Goal: Information Seeking & Learning: Learn about a topic

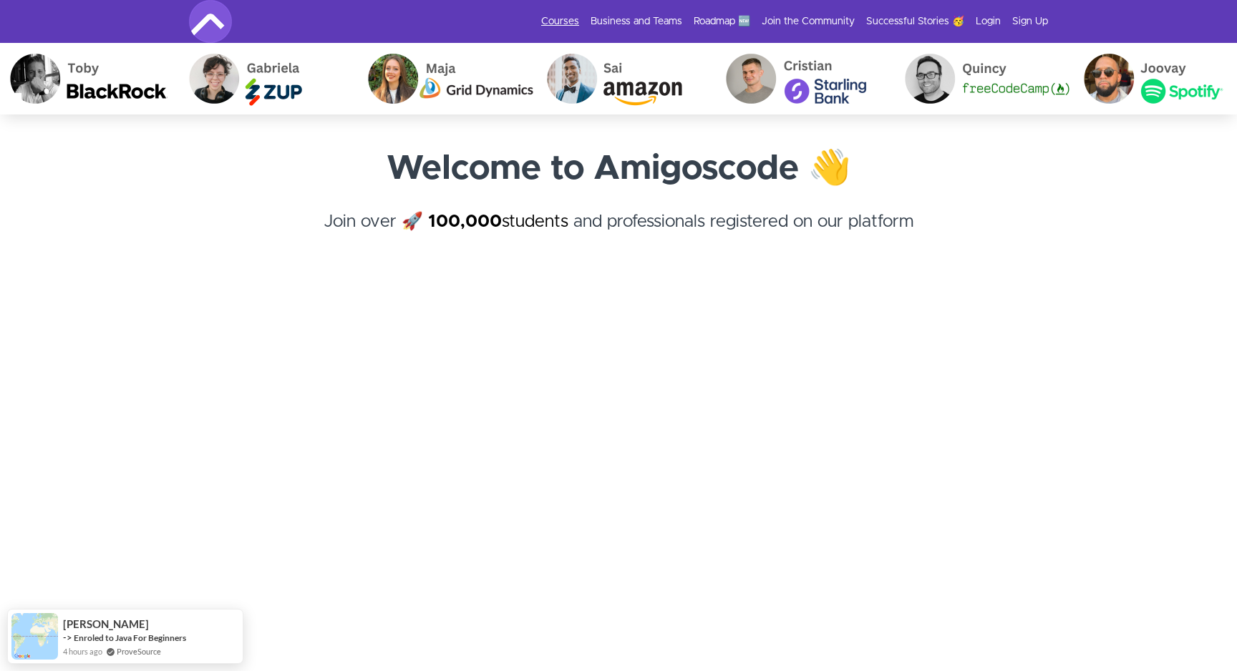
click at [575, 23] on link "Courses" at bounding box center [560, 21] width 38 height 14
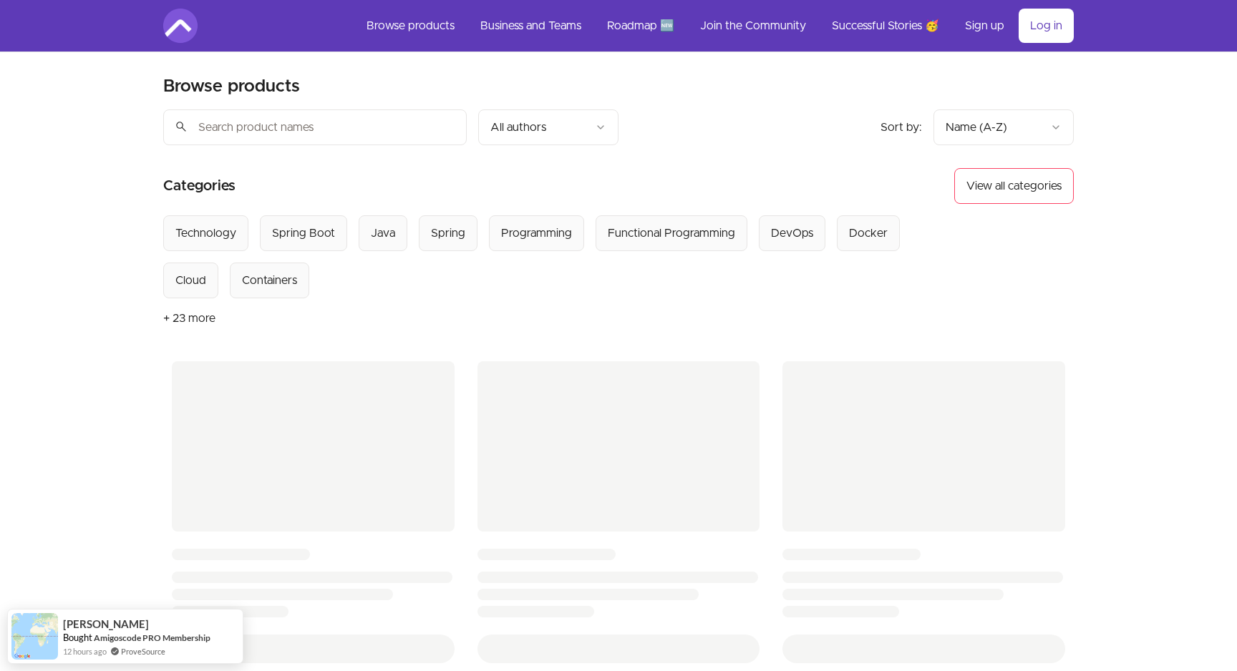
click at [200, 321] on button "+ 23 more" at bounding box center [189, 319] width 52 height 40
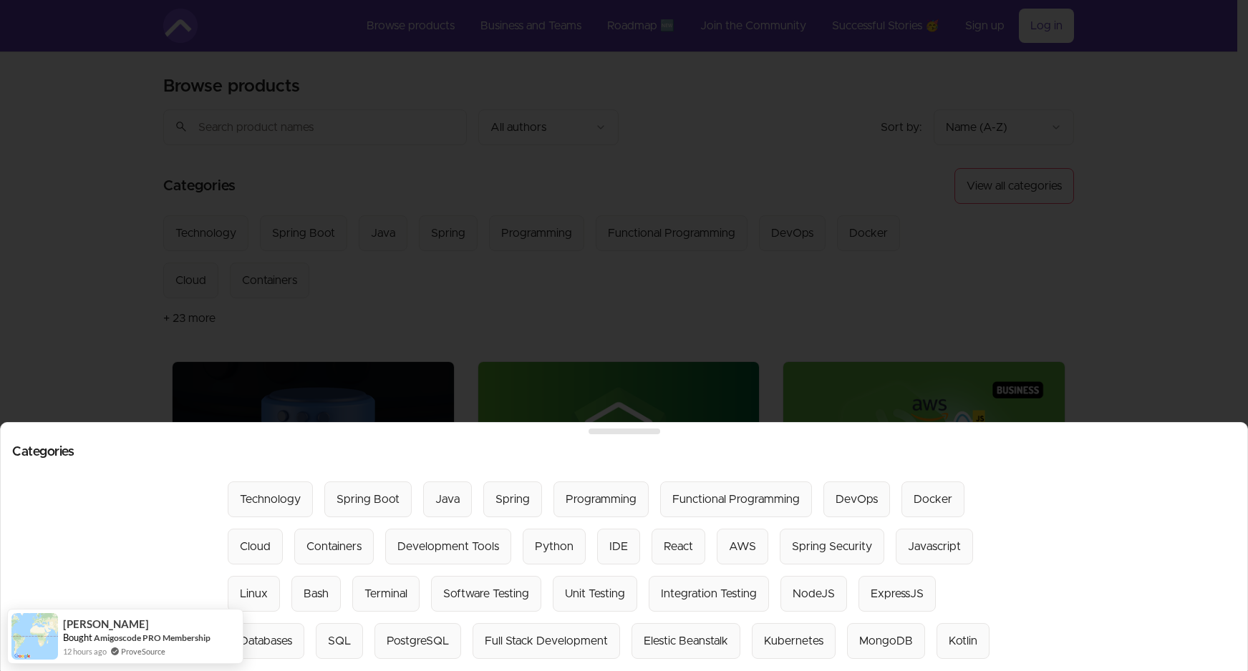
click at [712, 296] on div at bounding box center [624, 335] width 1248 height 671
